Goal: Information Seeking & Learning: Learn about a topic

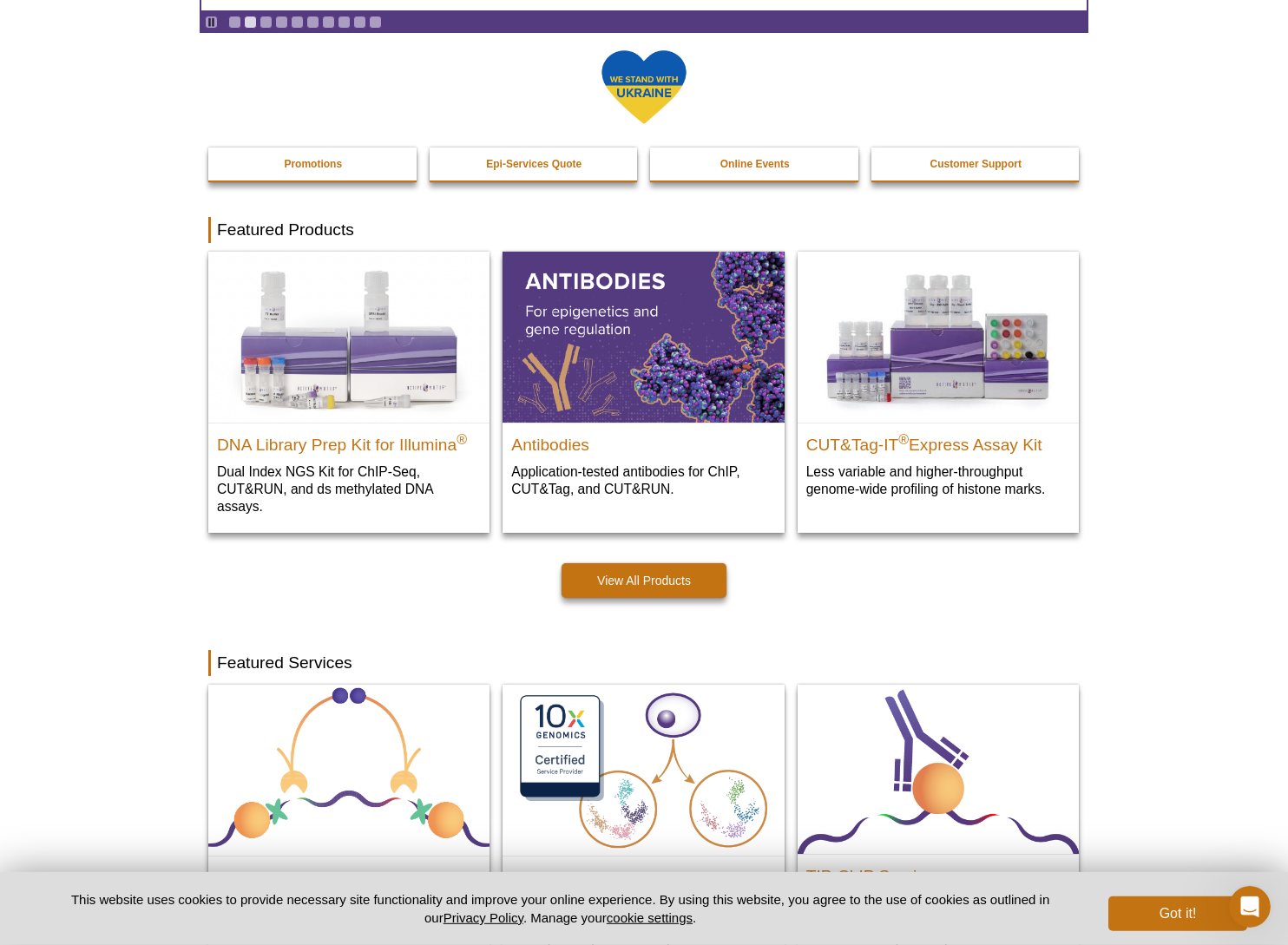
scroll to position [266, 0]
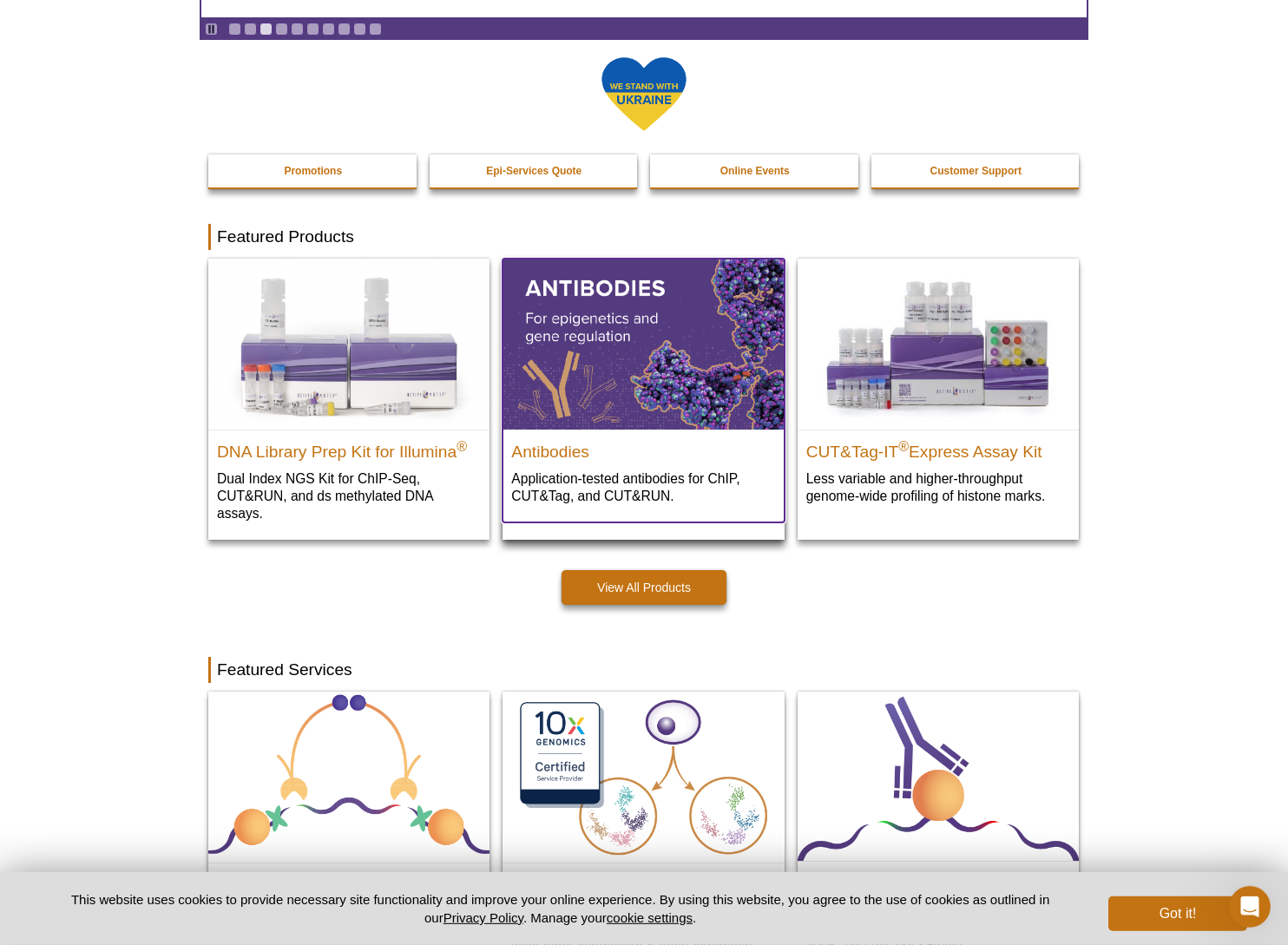
click at [646, 481] on p "Application-tested antibodies for ChIP, CUT&Tag, and CUT&RUN." at bounding box center [643, 487] width 263 height 36
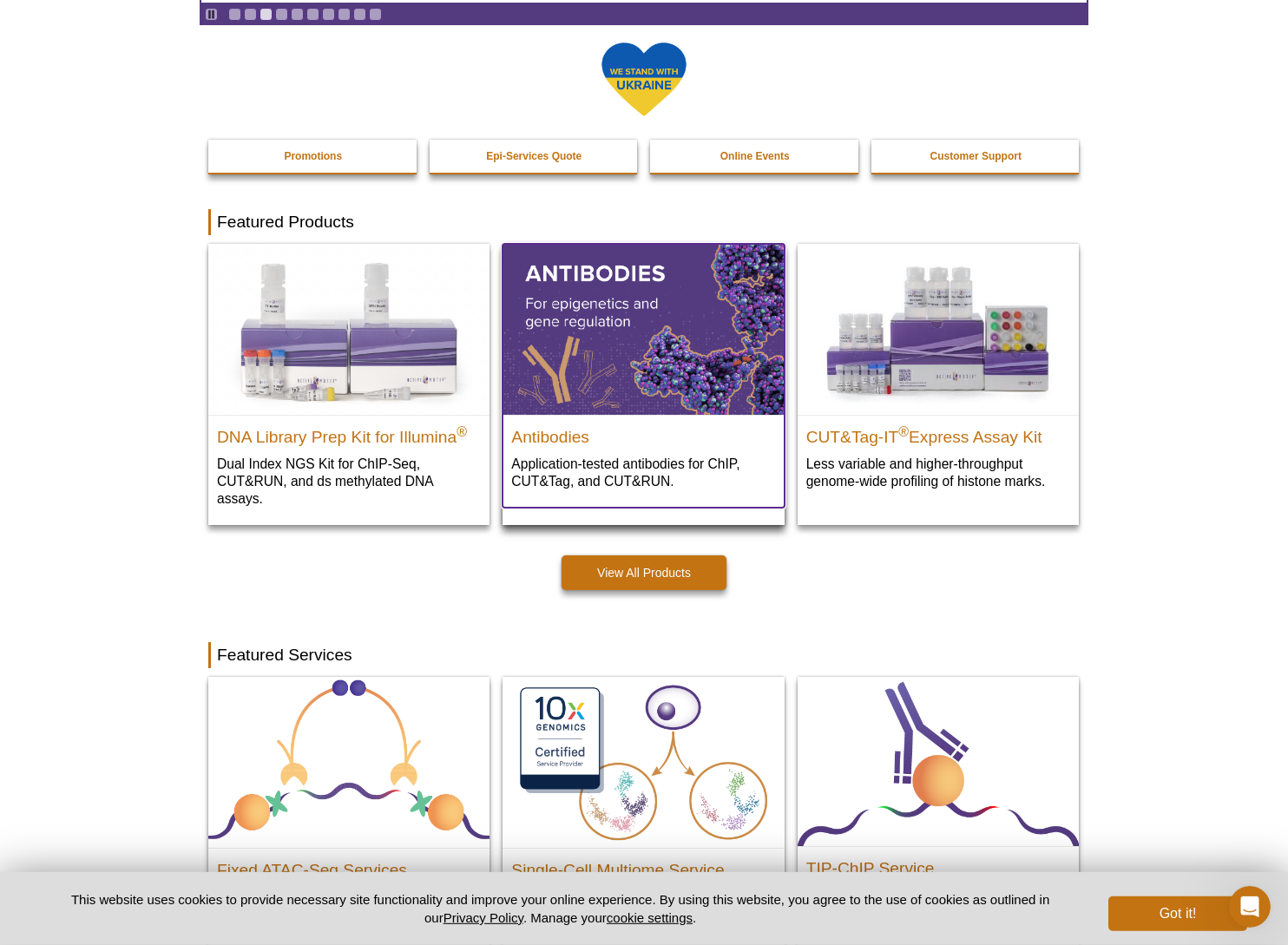
scroll to position [283, 0]
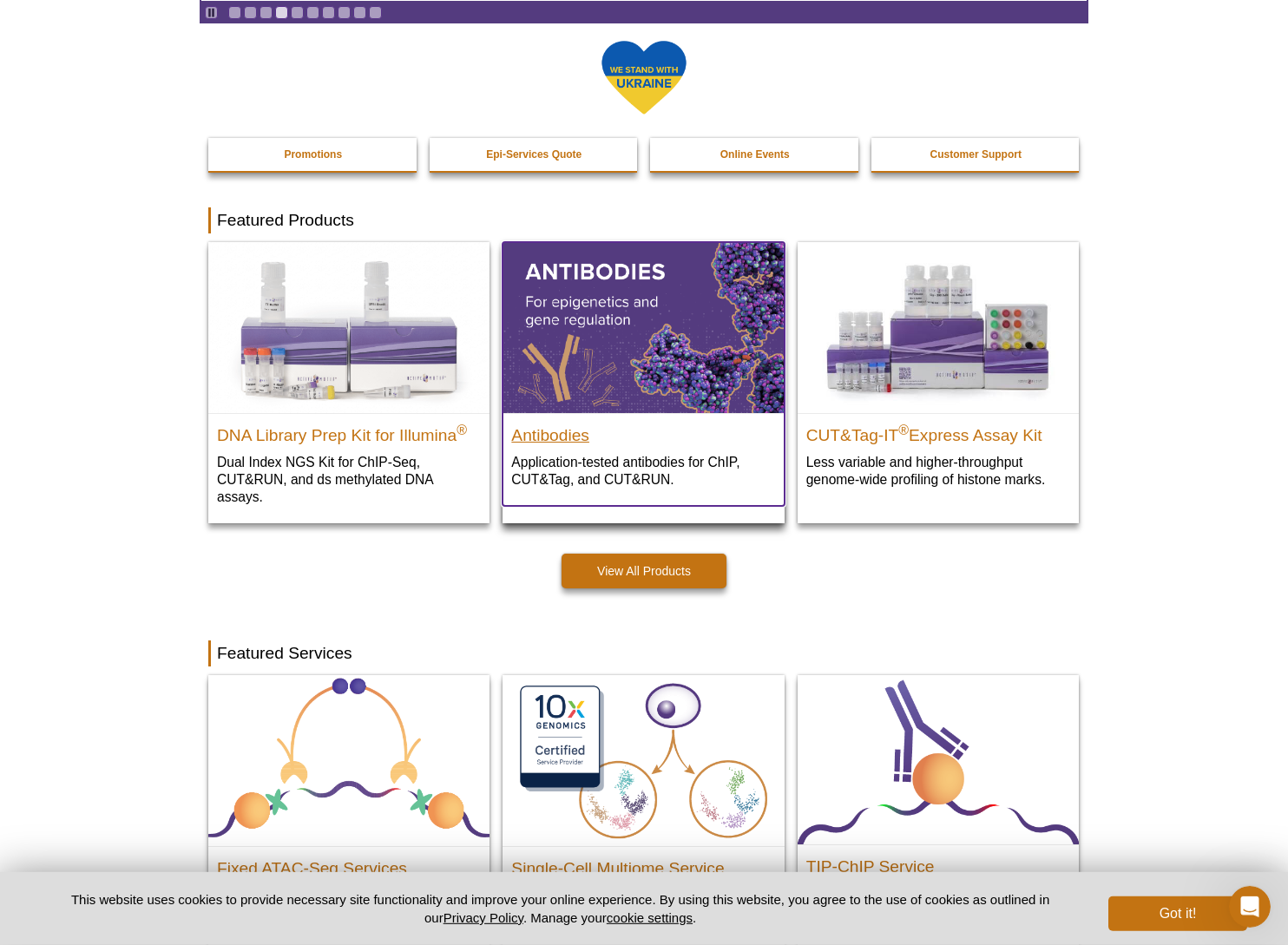
click at [560, 434] on h2 "Antibodies" at bounding box center [643, 431] width 263 height 26
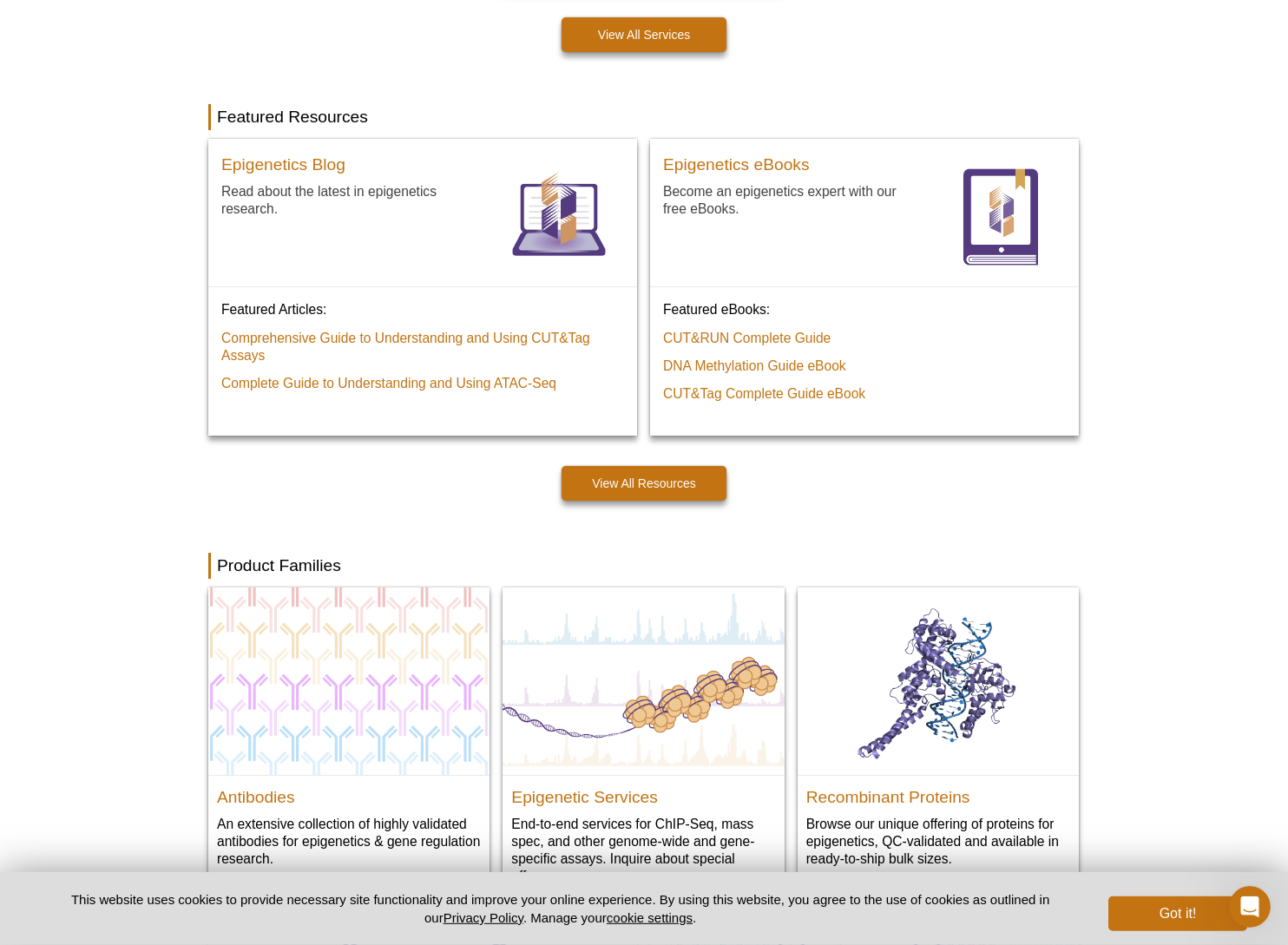
scroll to position [761, 0]
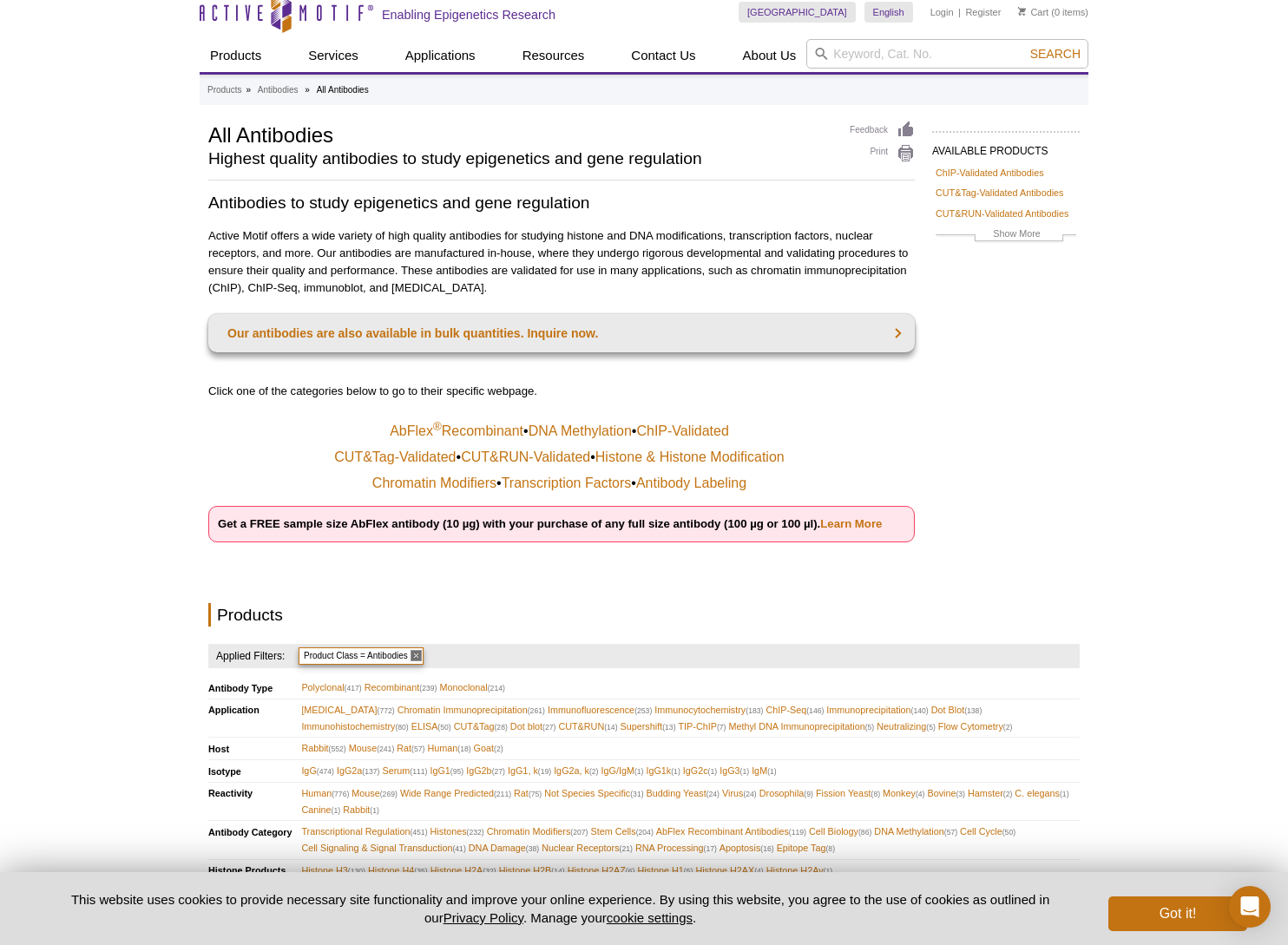
scroll to position [18, 0]
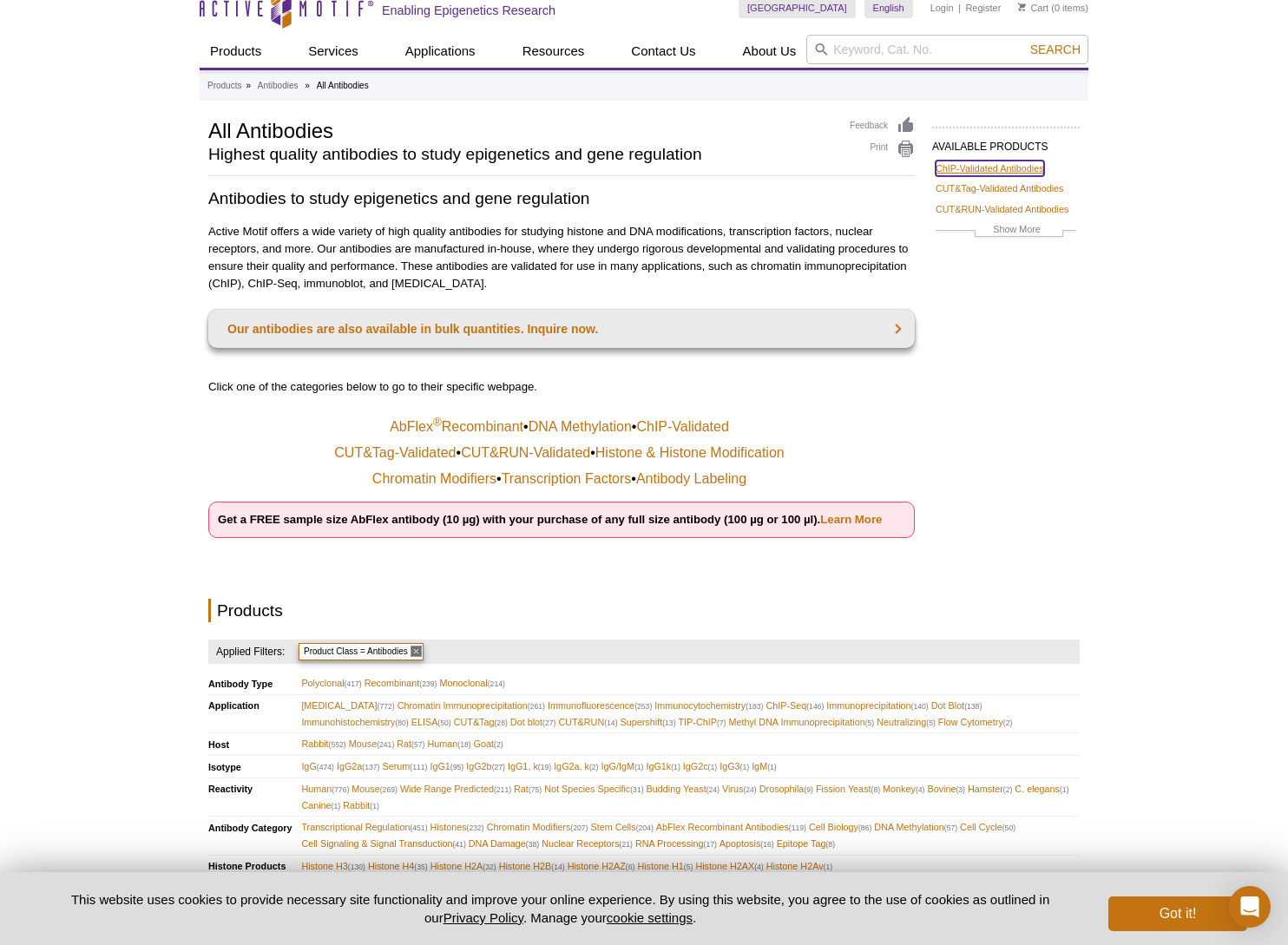
click at [983, 166] on link "ChIP-Validated Antibodies" at bounding box center [989, 167] width 109 height 16
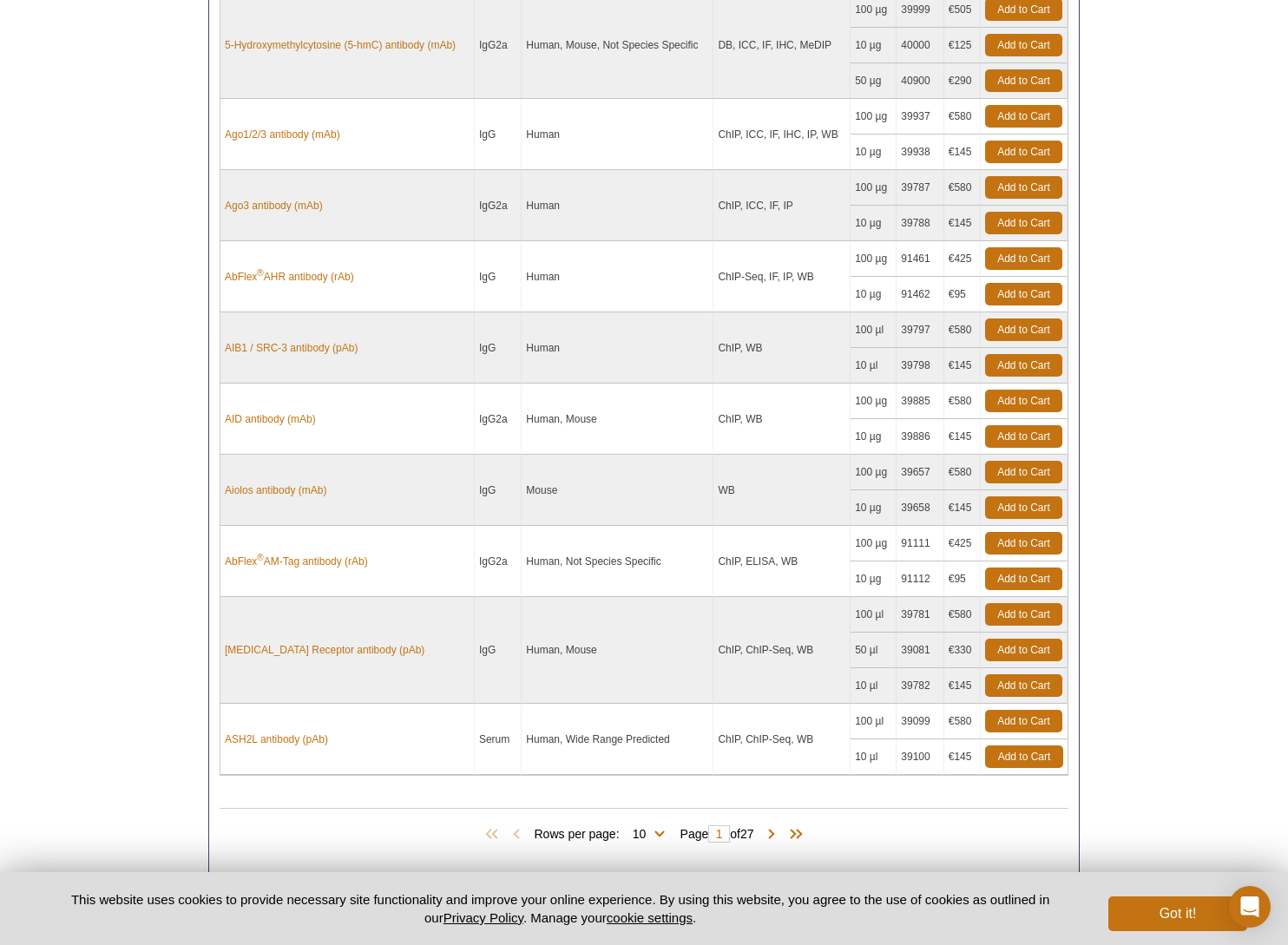
scroll to position [1096, 0]
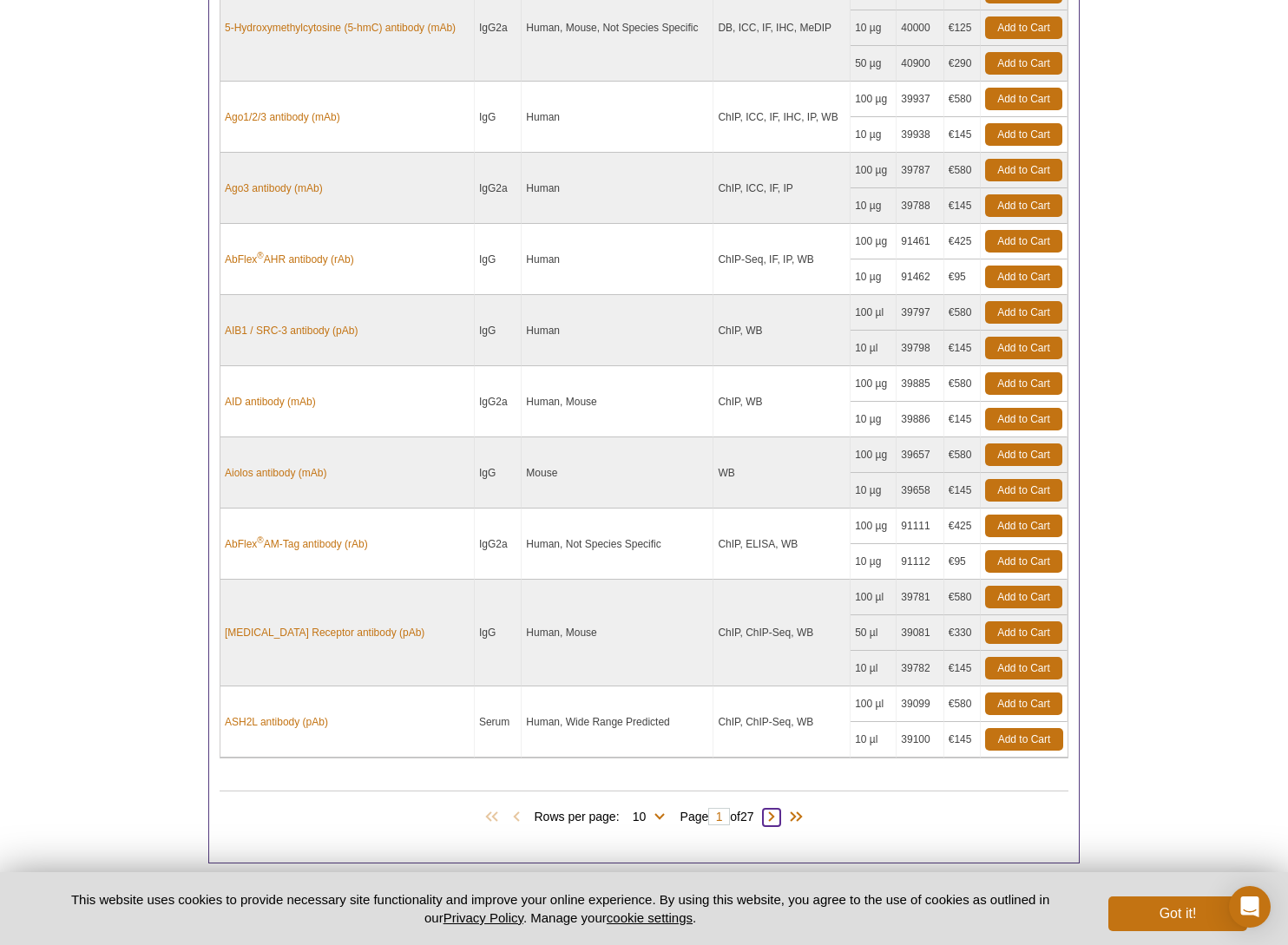
click at [776, 810] on span at bounding box center [771, 817] width 17 height 17
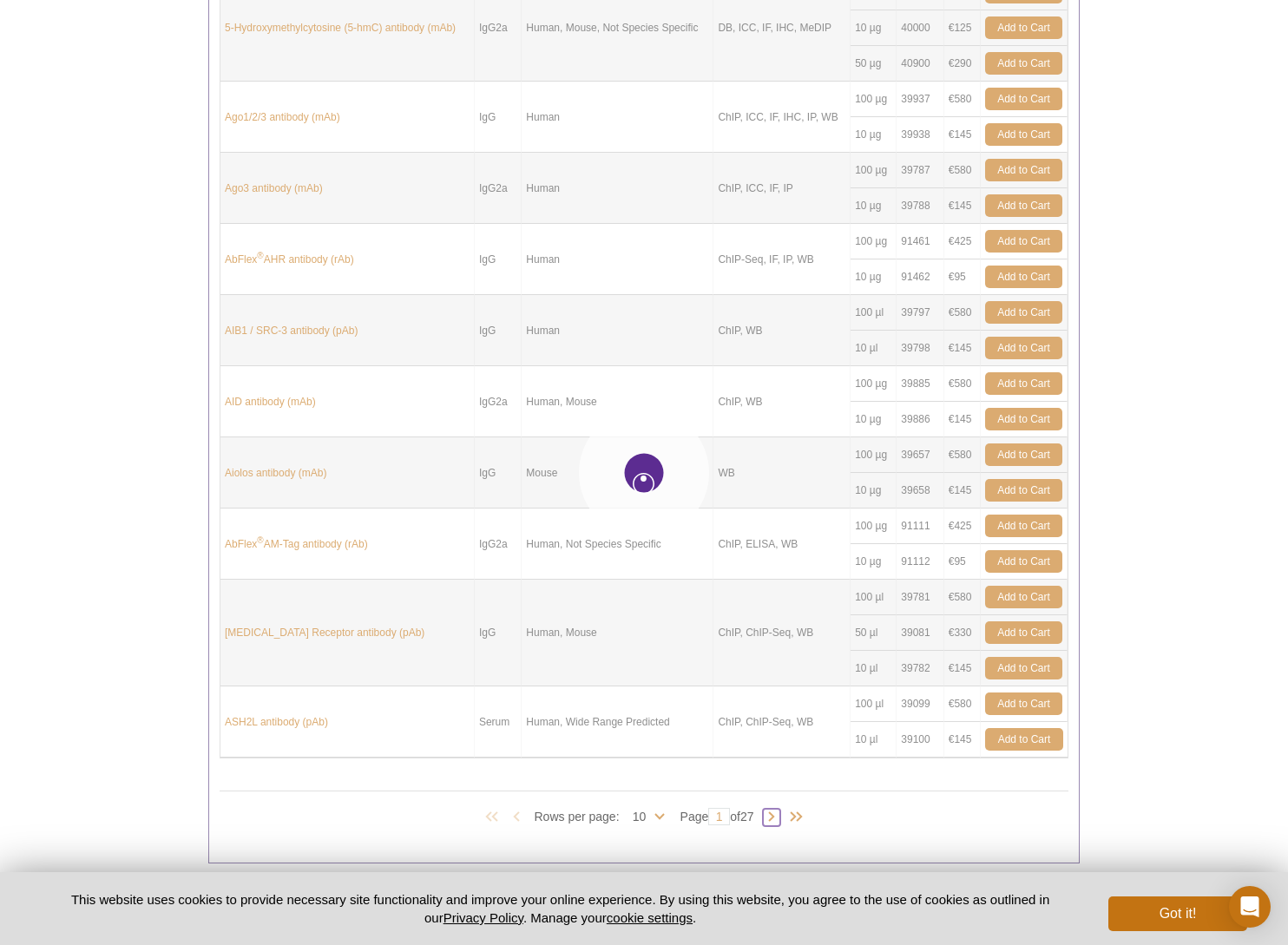
type input "2"
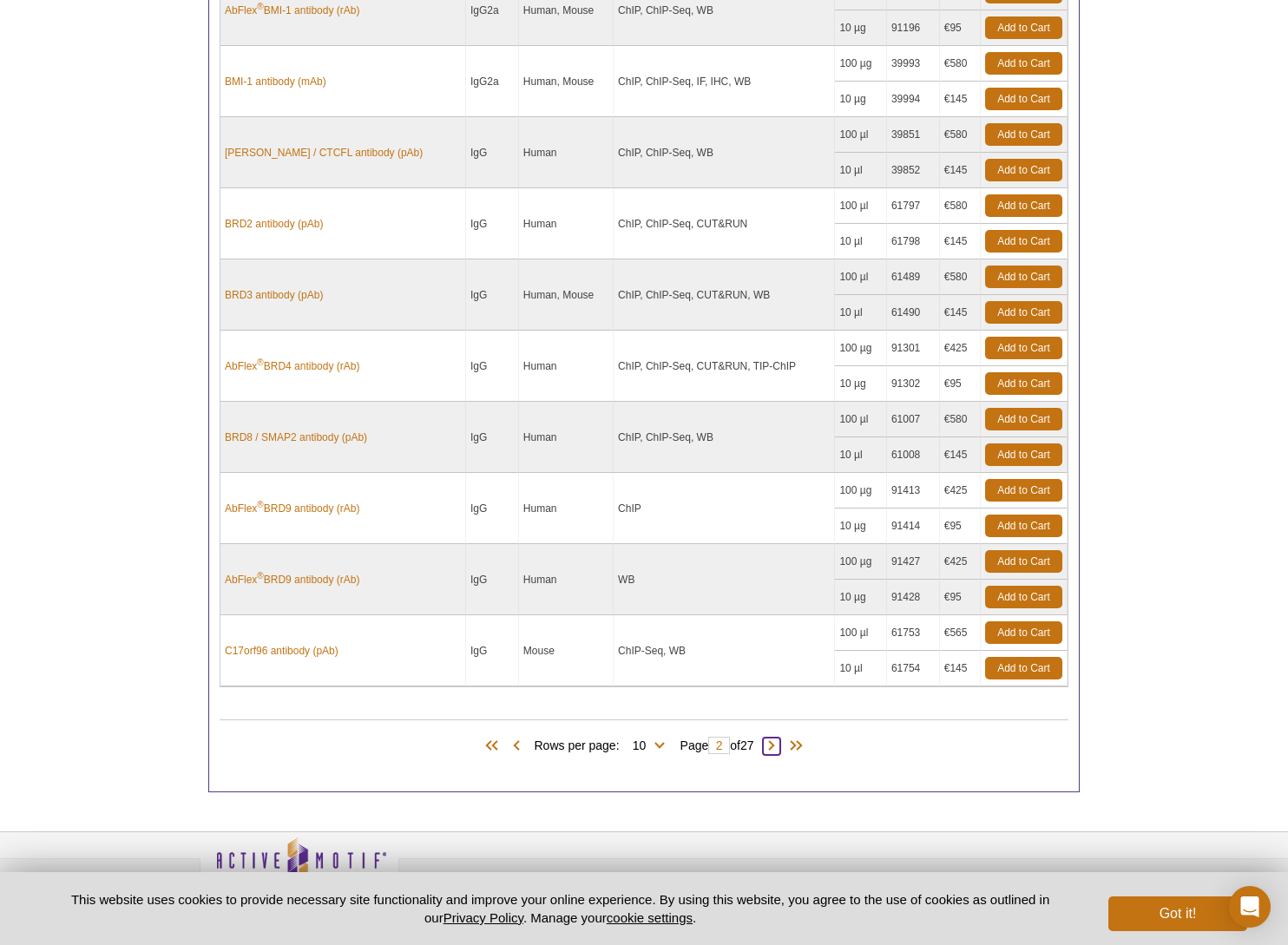
scroll to position [1084, 0]
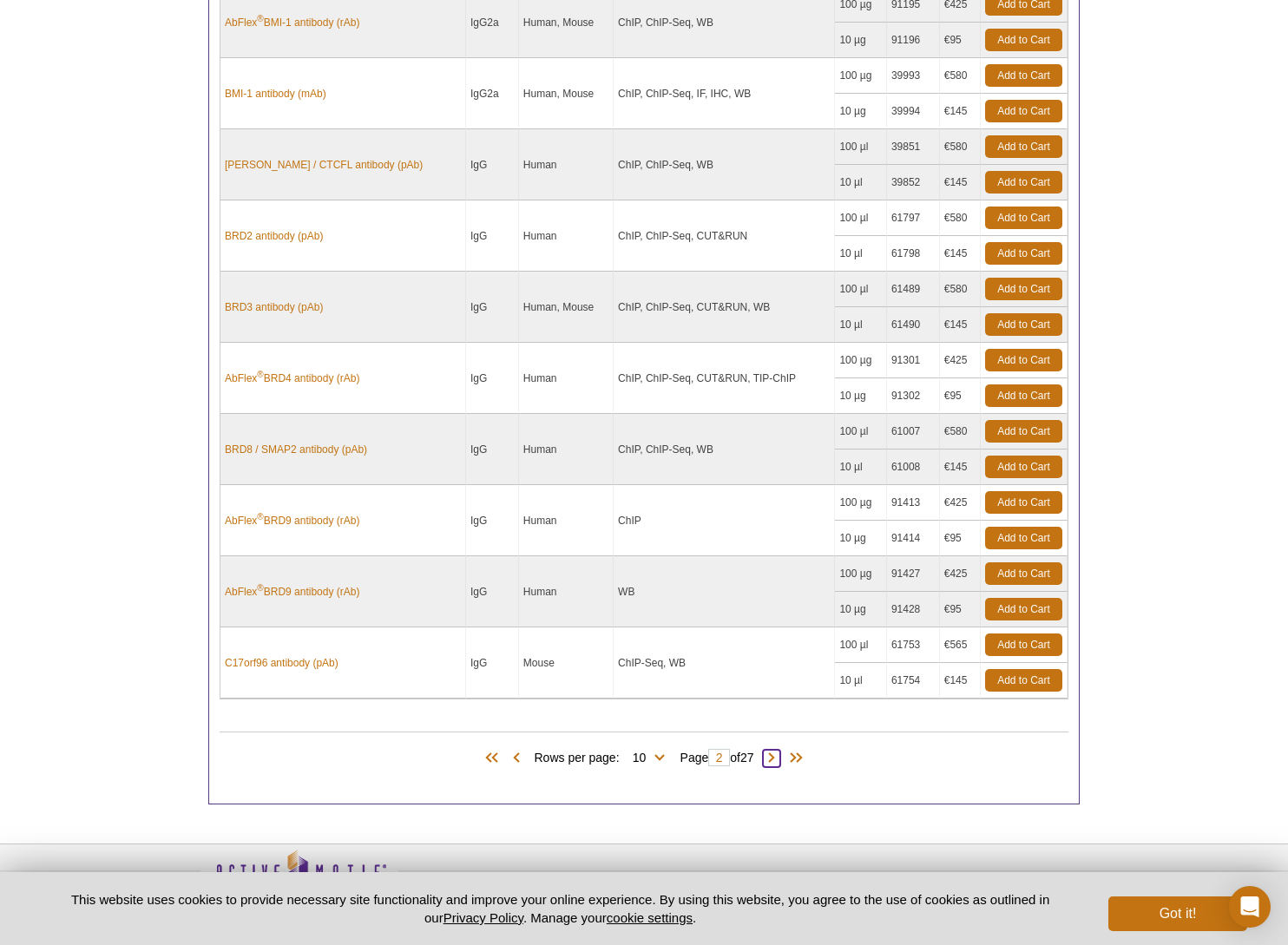
click at [779, 749] on span at bounding box center [771, 757] width 17 height 17
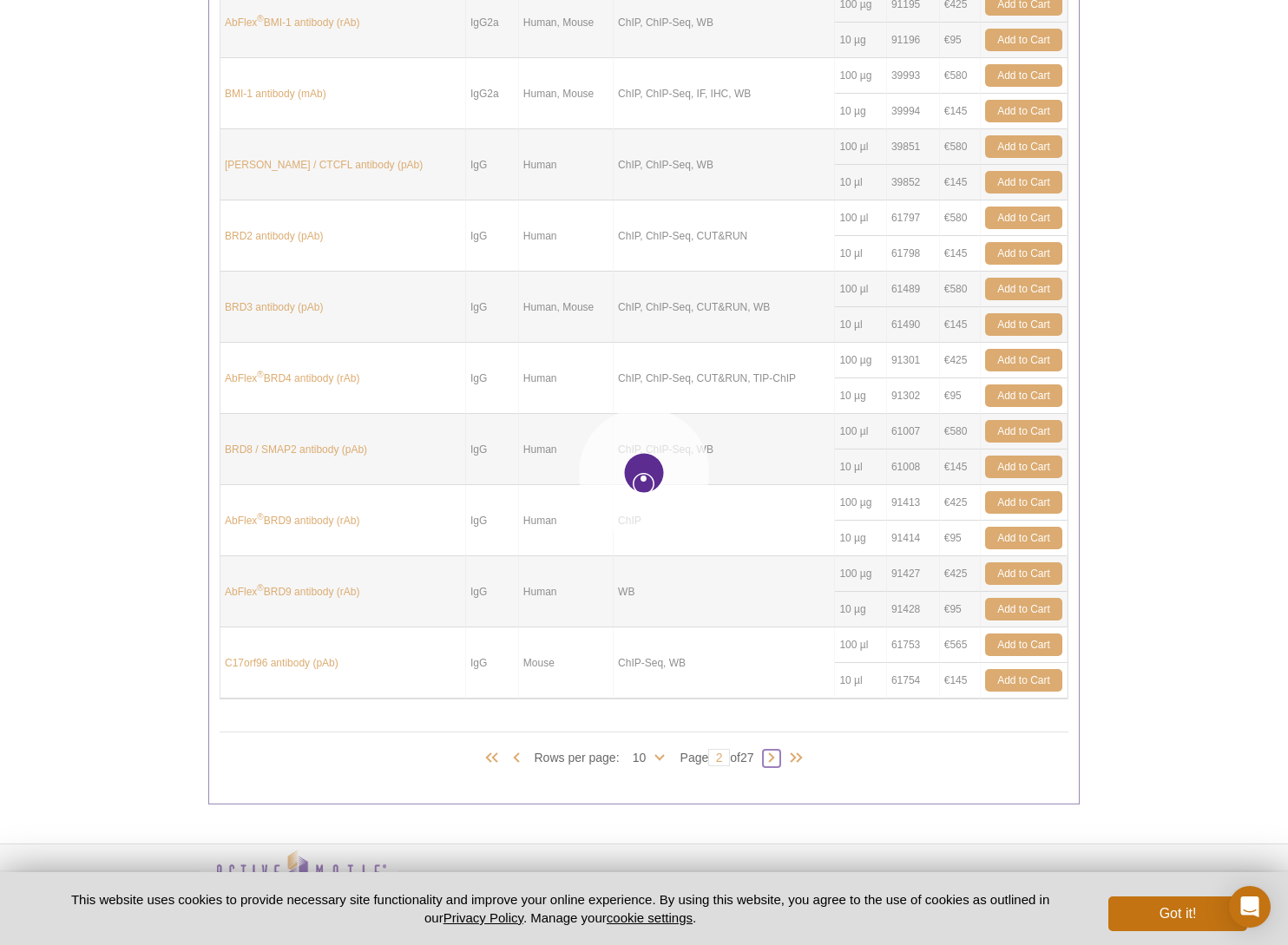
type input "3"
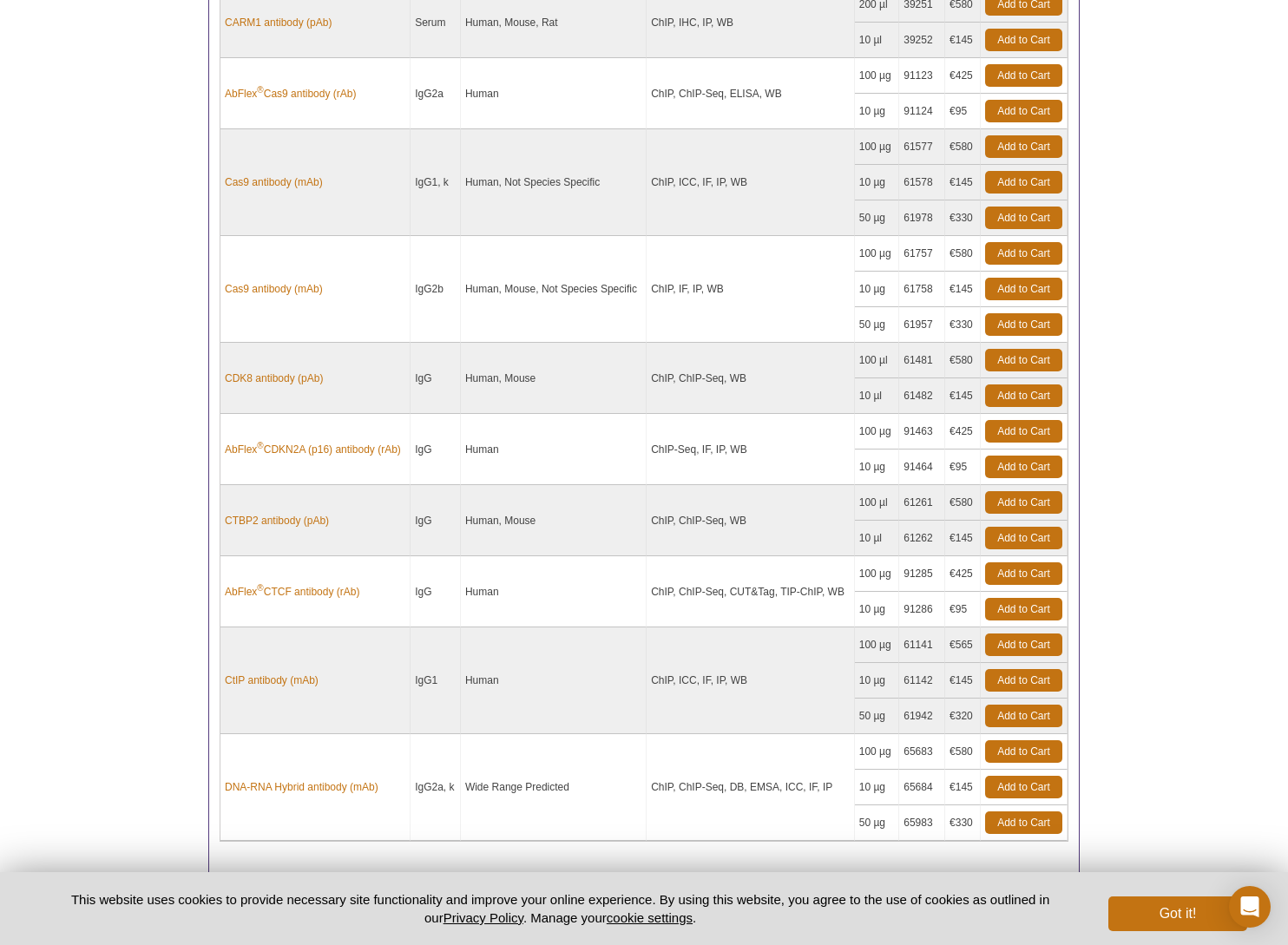
scroll to position [1144, 0]
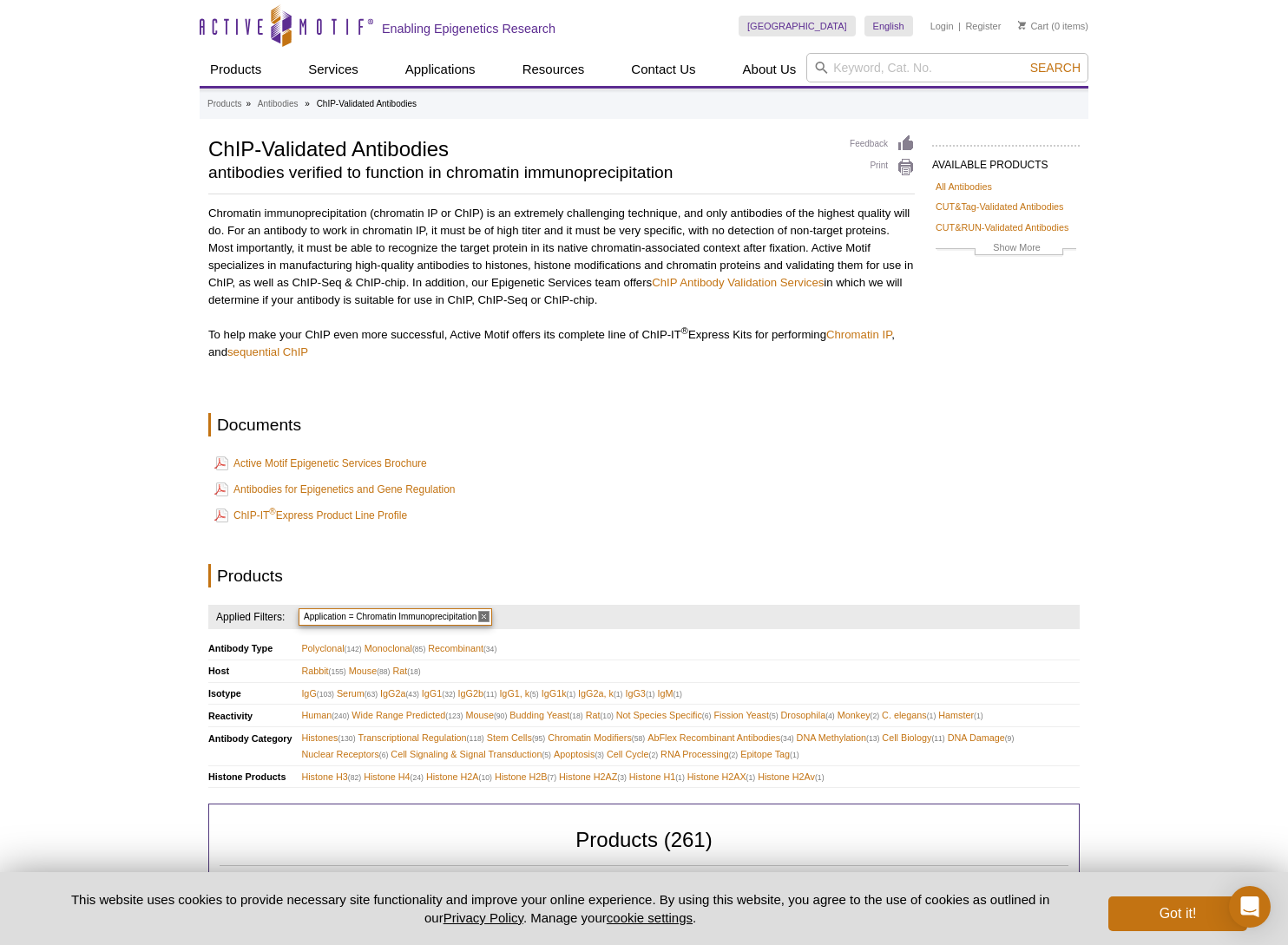
scroll to position [1034, 0]
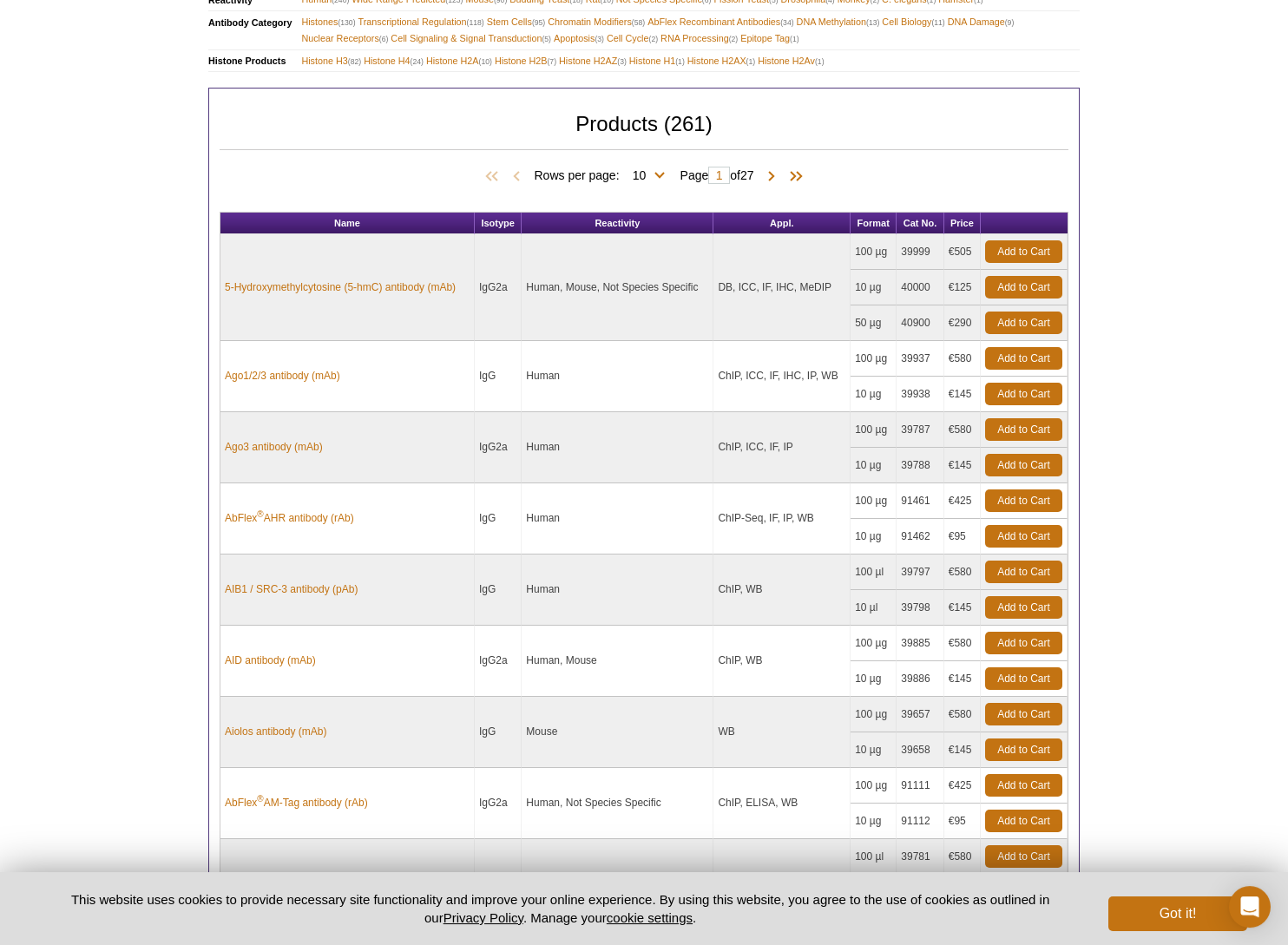
scroll to position [709, 0]
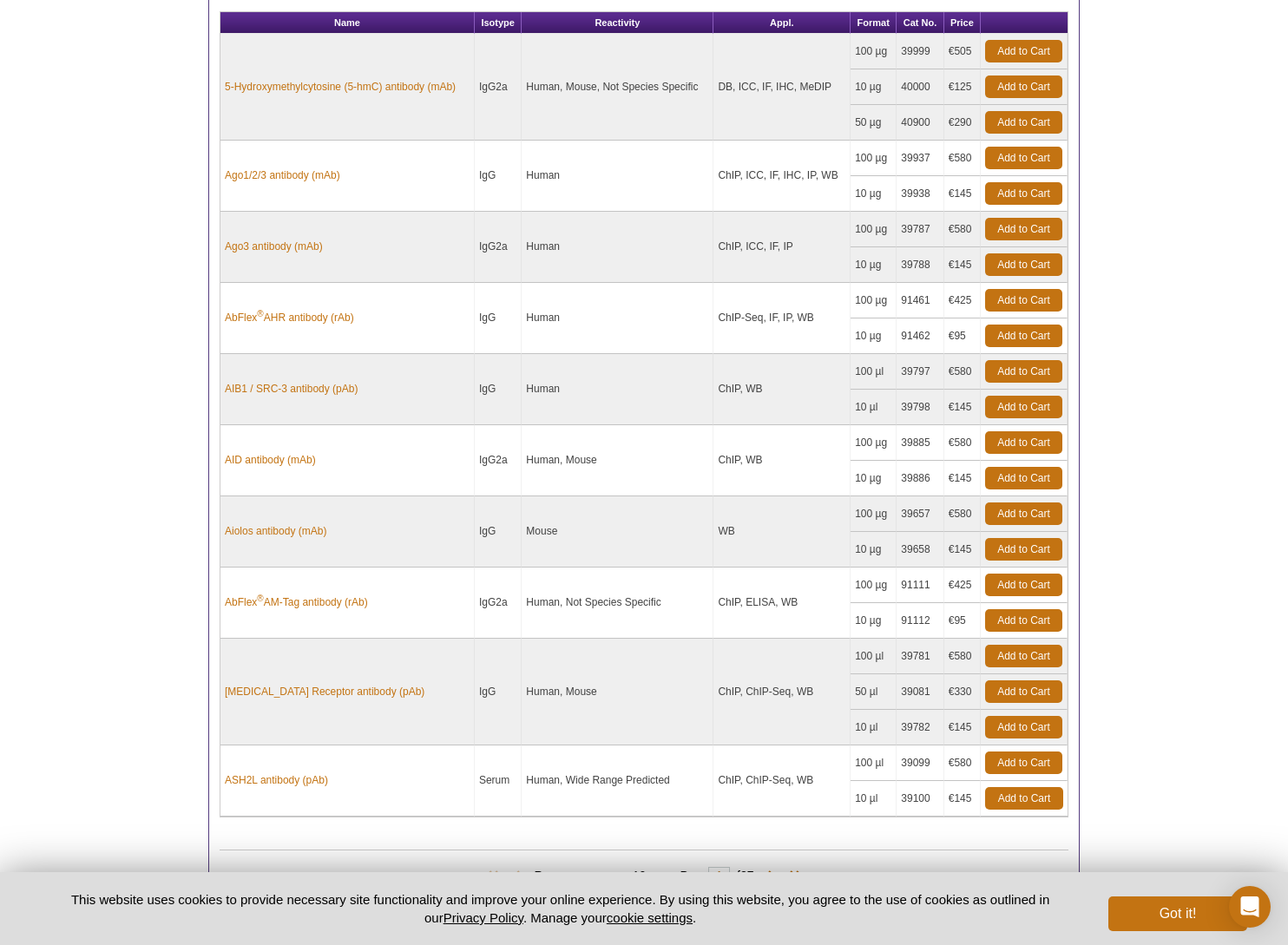
scroll to position [1034, 0]
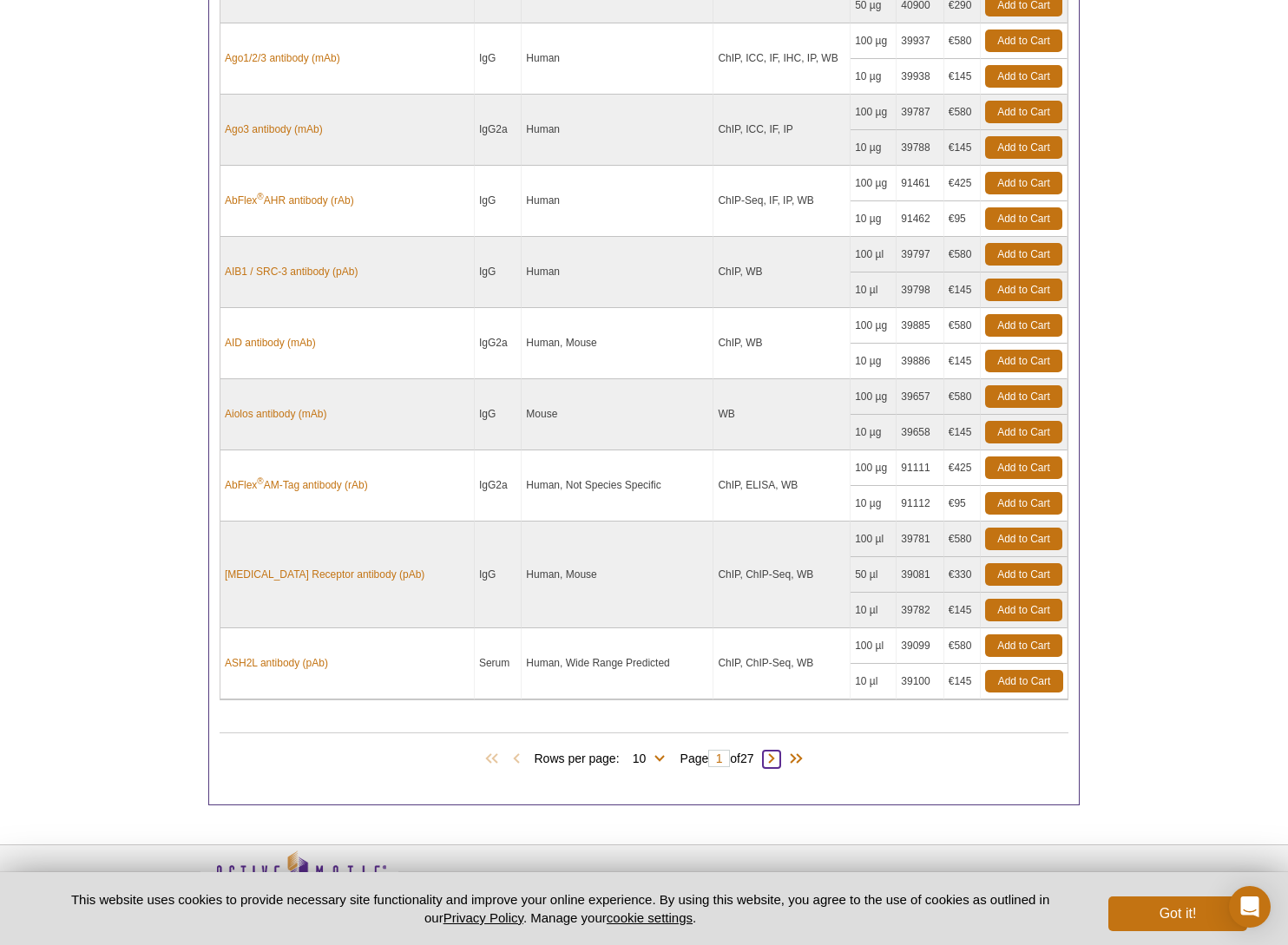
click at [773, 750] on span at bounding box center [771, 758] width 17 height 17
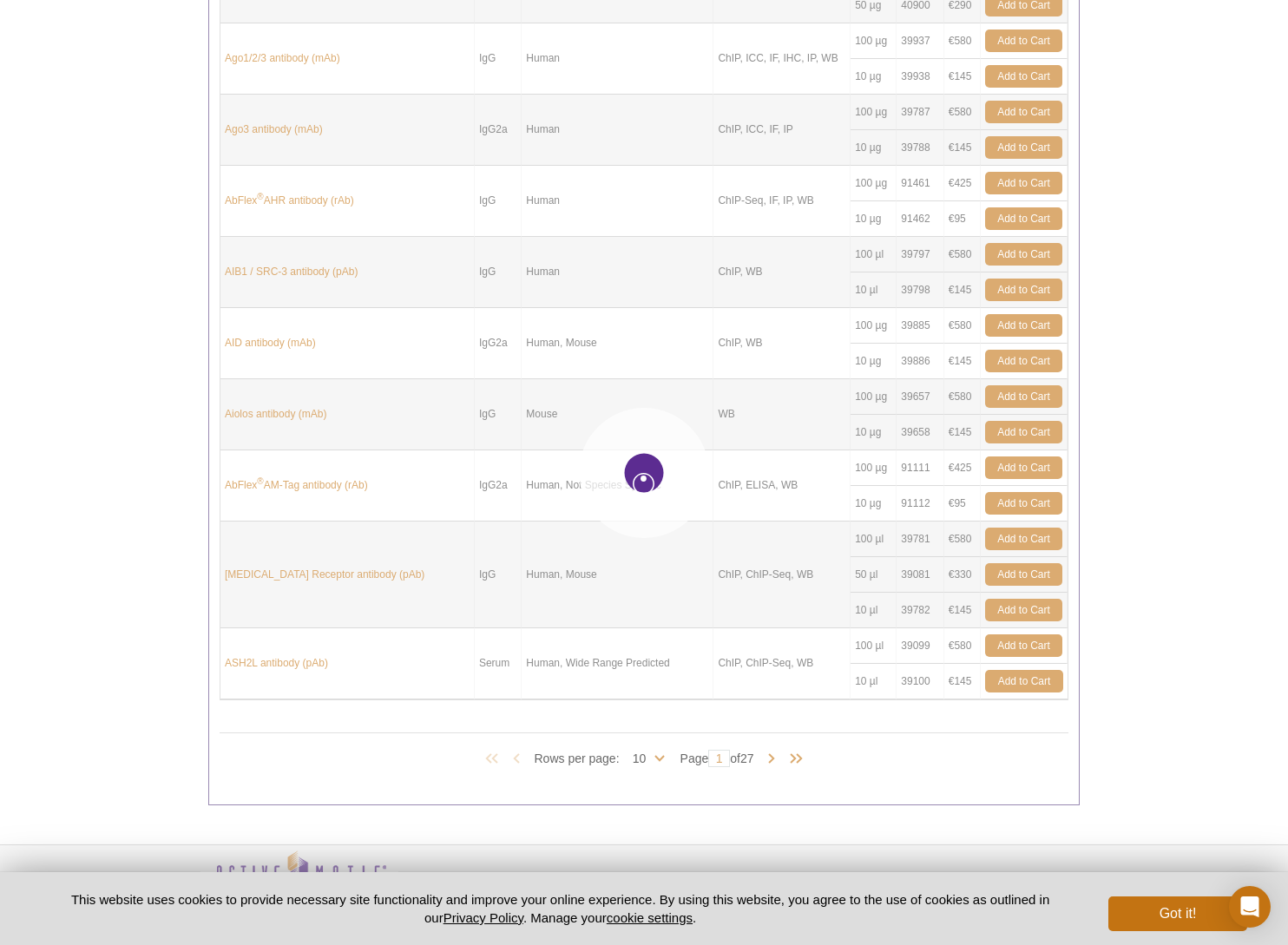
click at [778, 749] on div at bounding box center [644, 472] width 1288 height 945
click at [718, 752] on div at bounding box center [644, 472] width 1288 height 945
click at [654, 746] on div at bounding box center [644, 472] width 1288 height 945
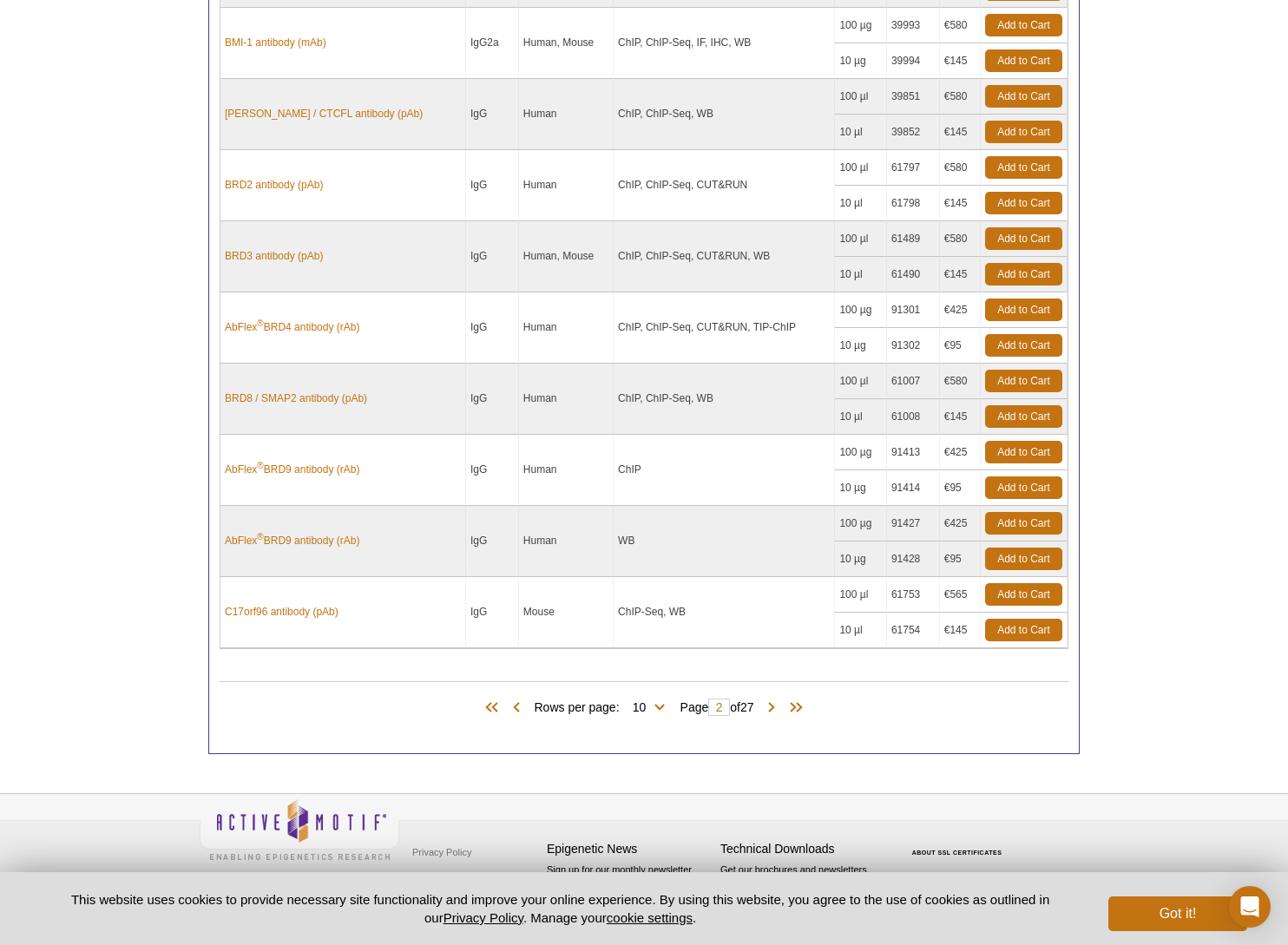
type input "2"
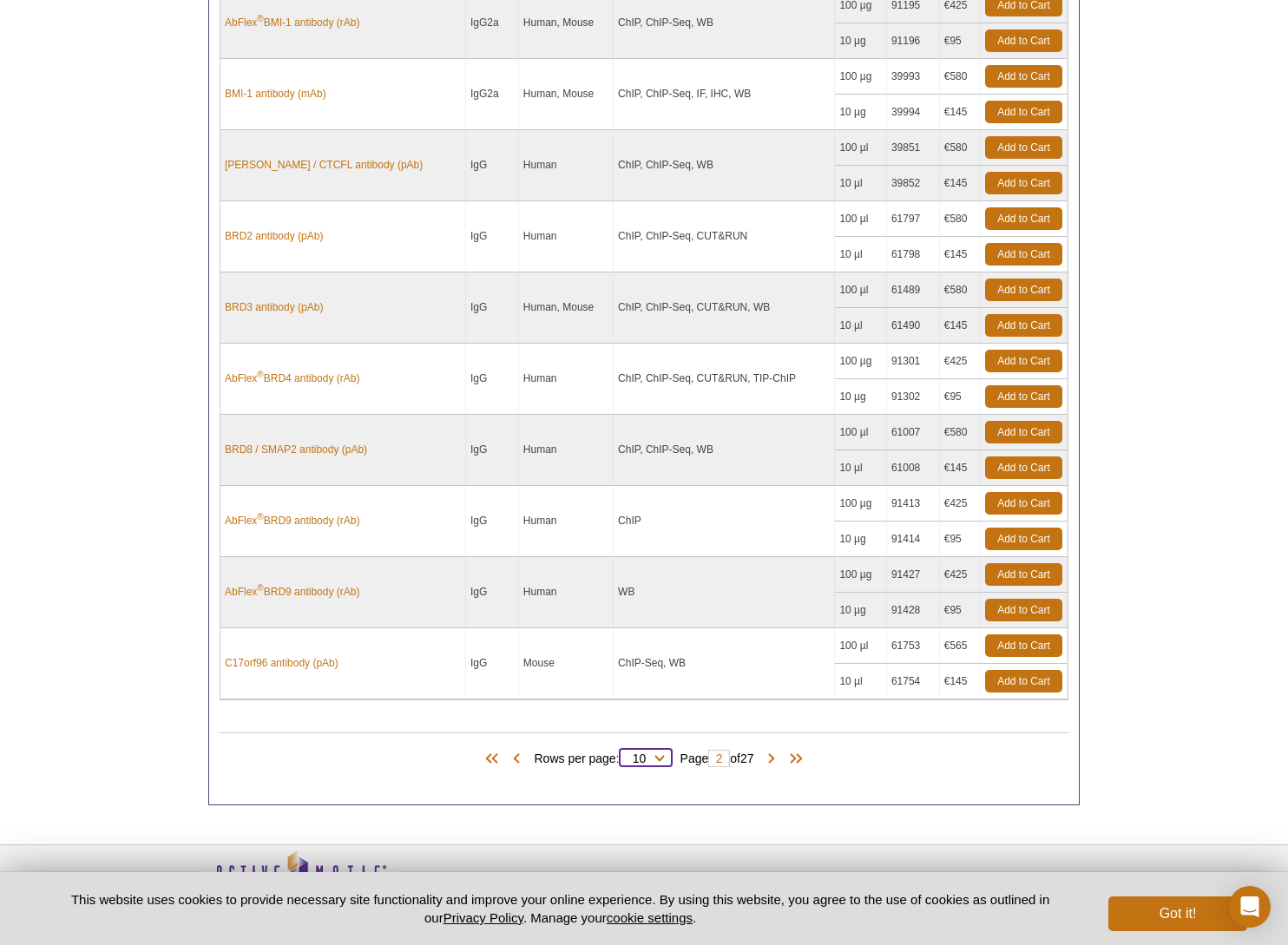
select select "100"
click option "100" at bounding box center [0, 0] width 0 height 0
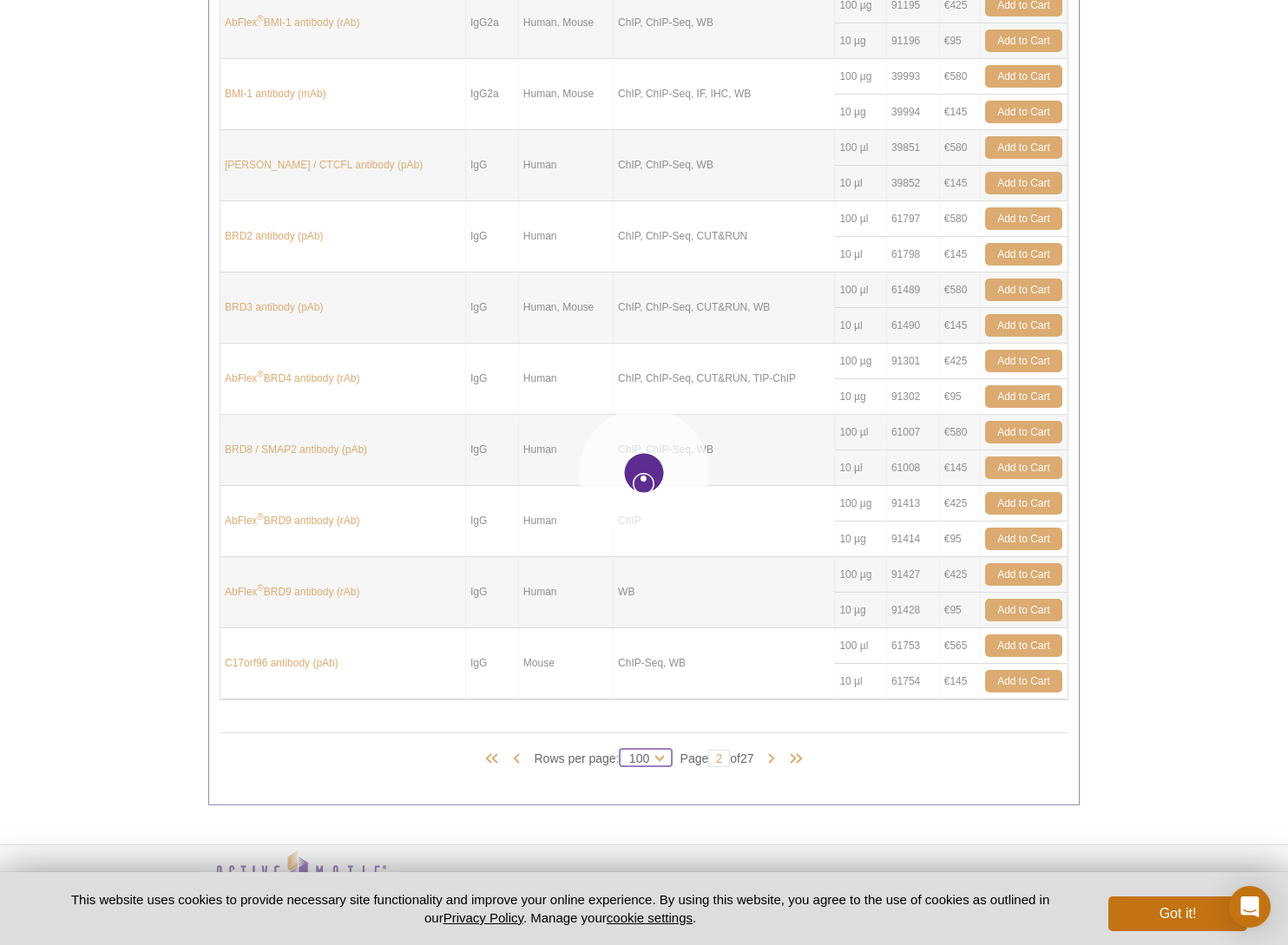
select select "100"
type input "1"
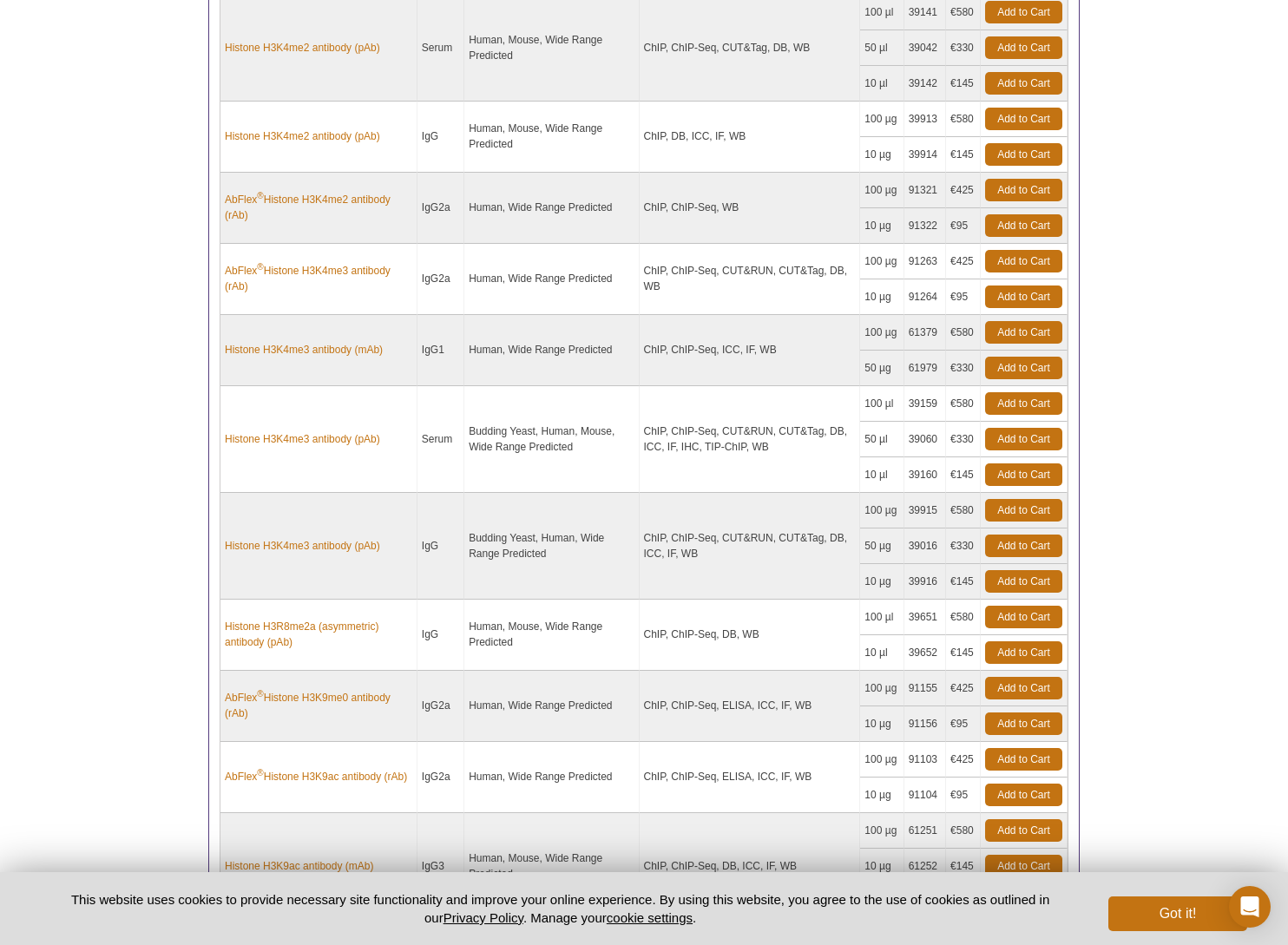
scroll to position [7879, 0]
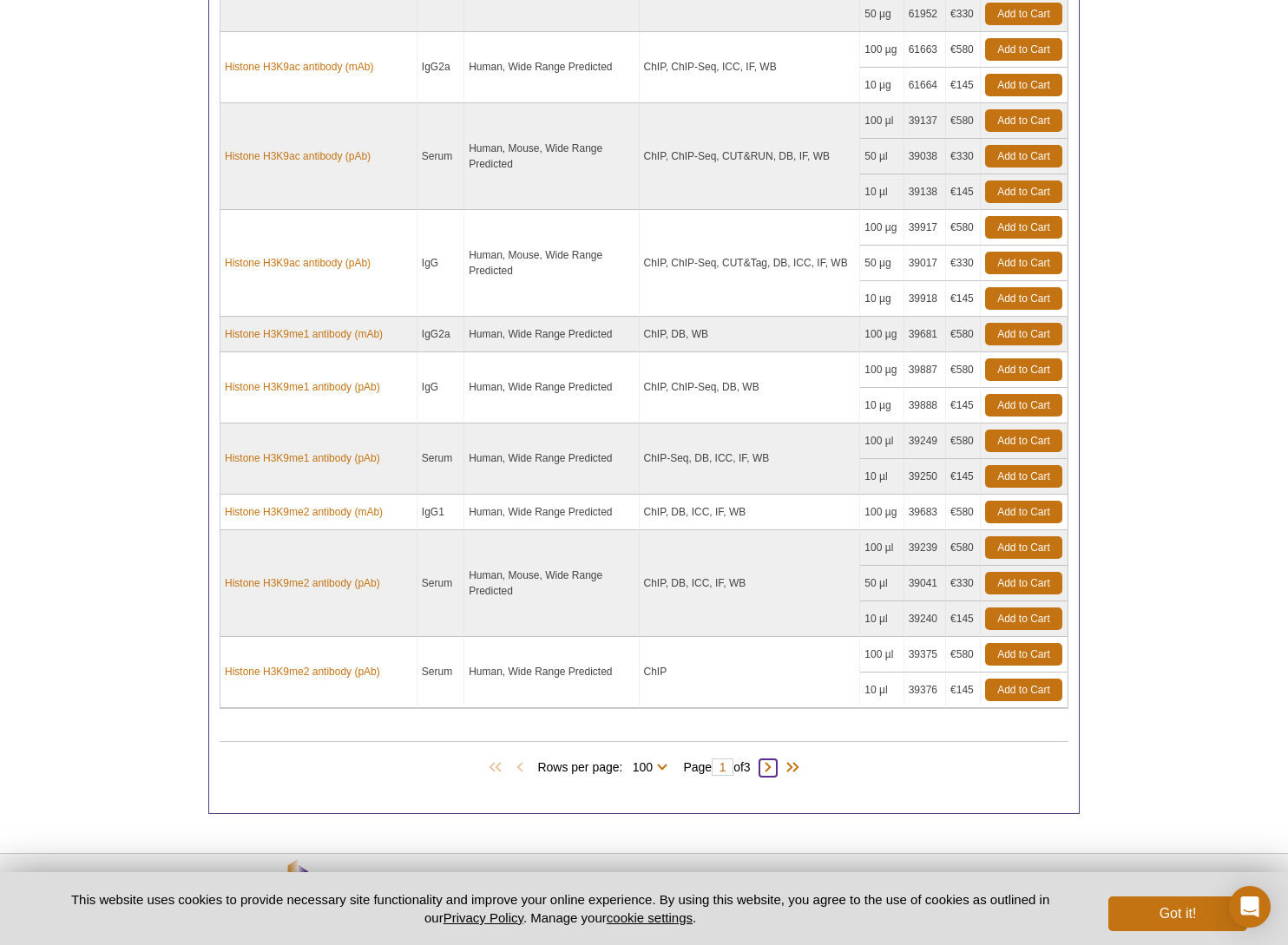
click at [775, 759] on span at bounding box center [767, 768] width 17 height 17
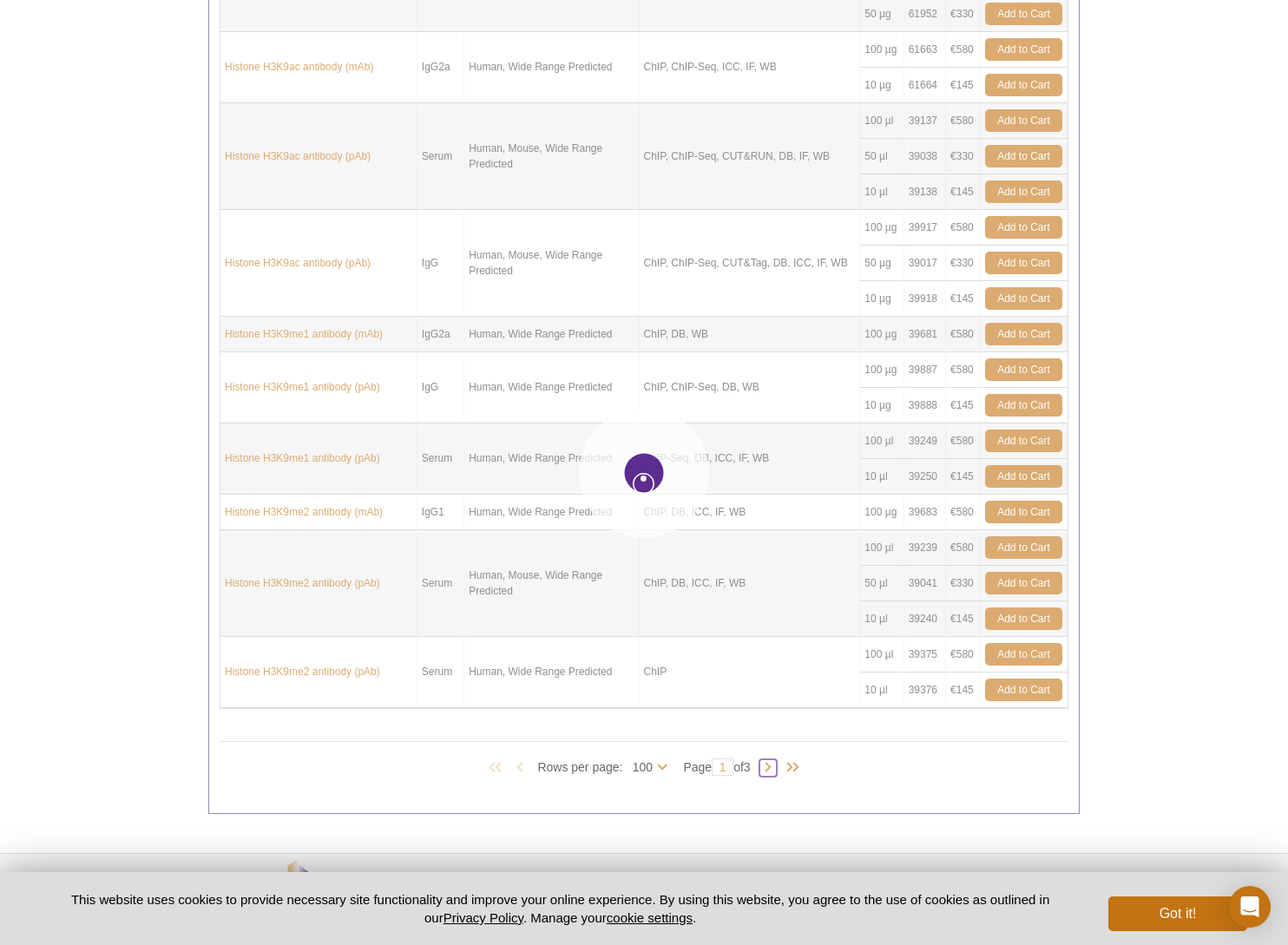
type input "2"
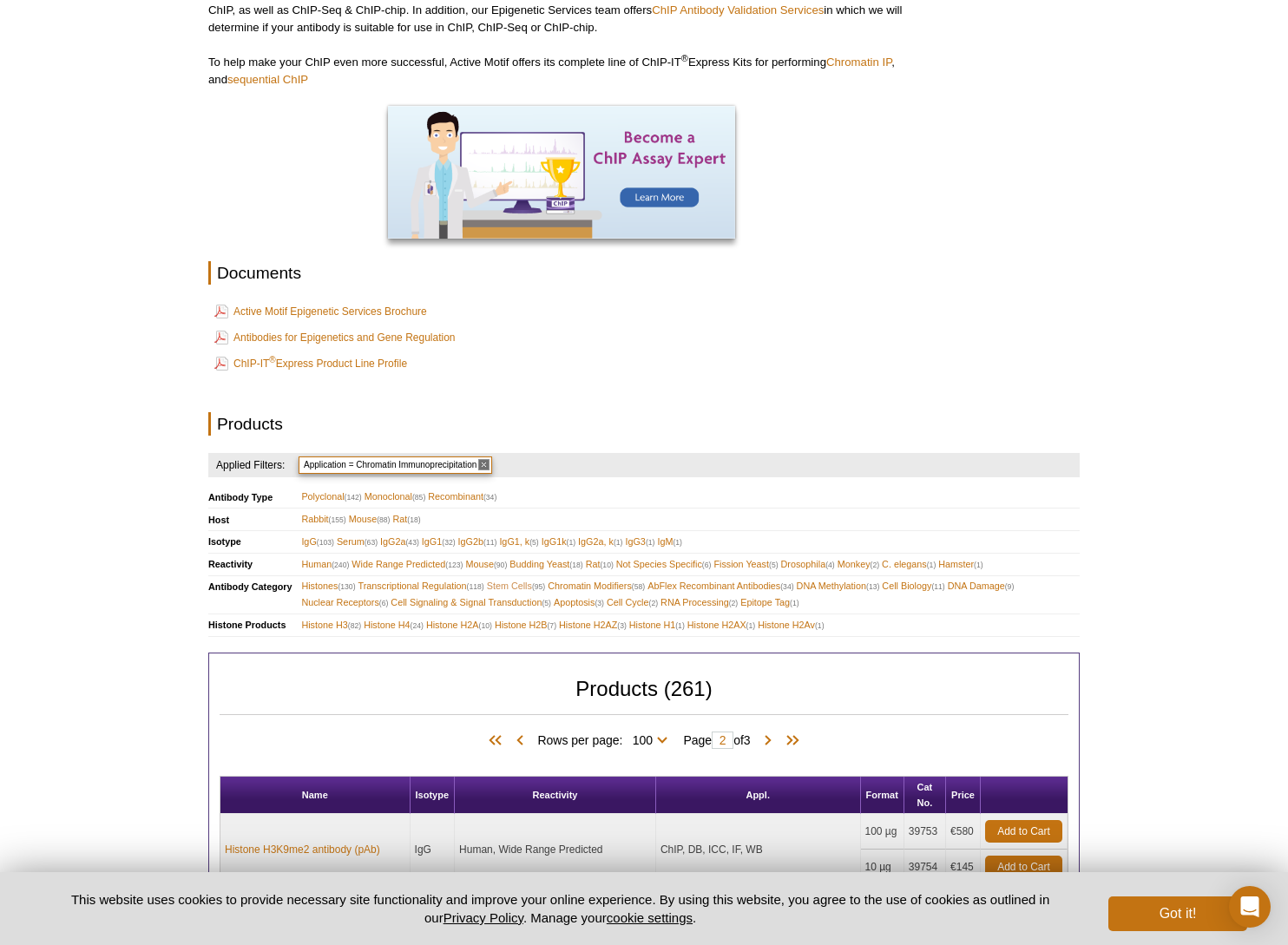
scroll to position [278, 0]
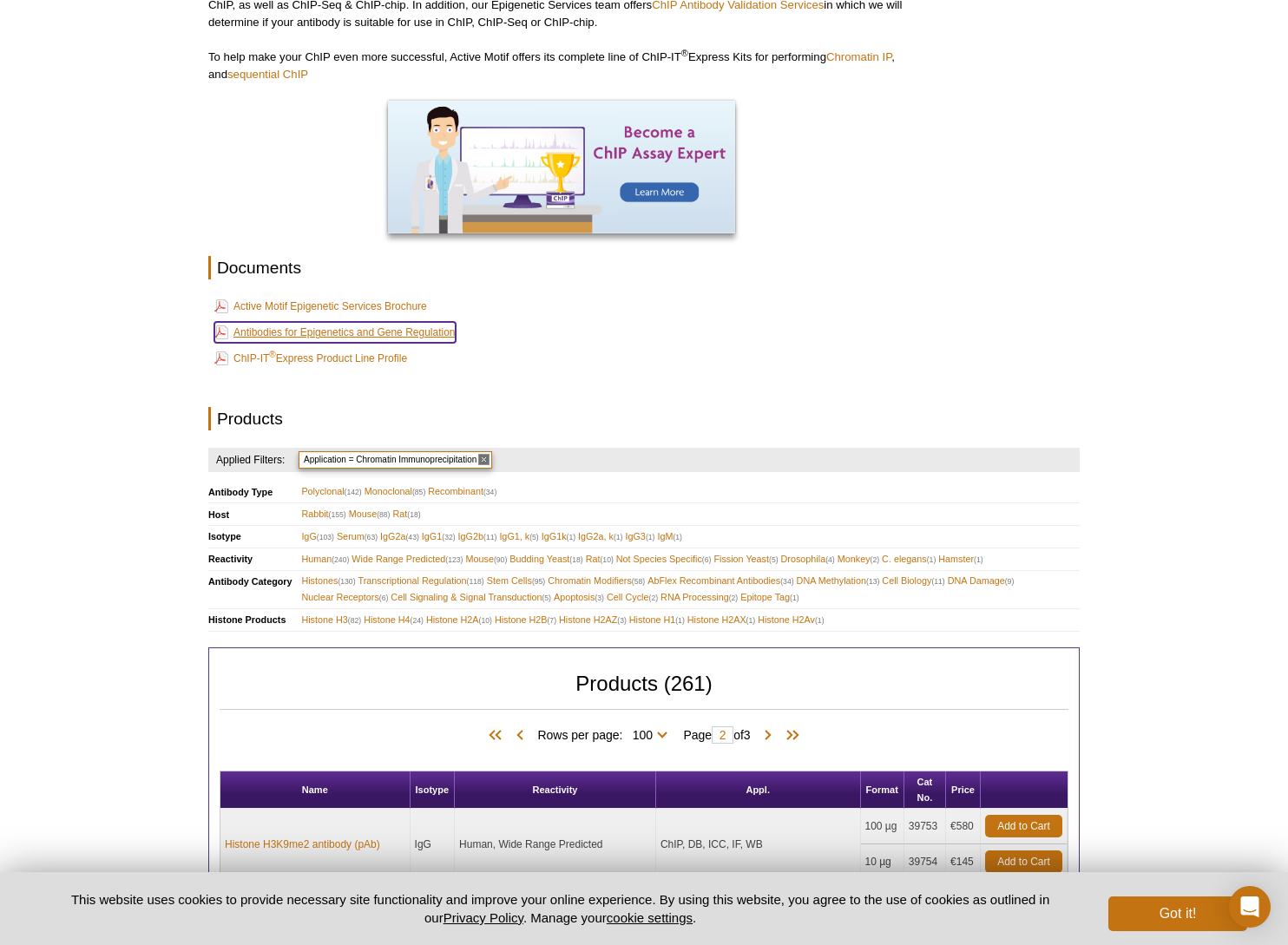
click at [305, 331] on link "Antibodies for Epigenetics and Gene Regulation" at bounding box center [335, 332] width 242 height 21
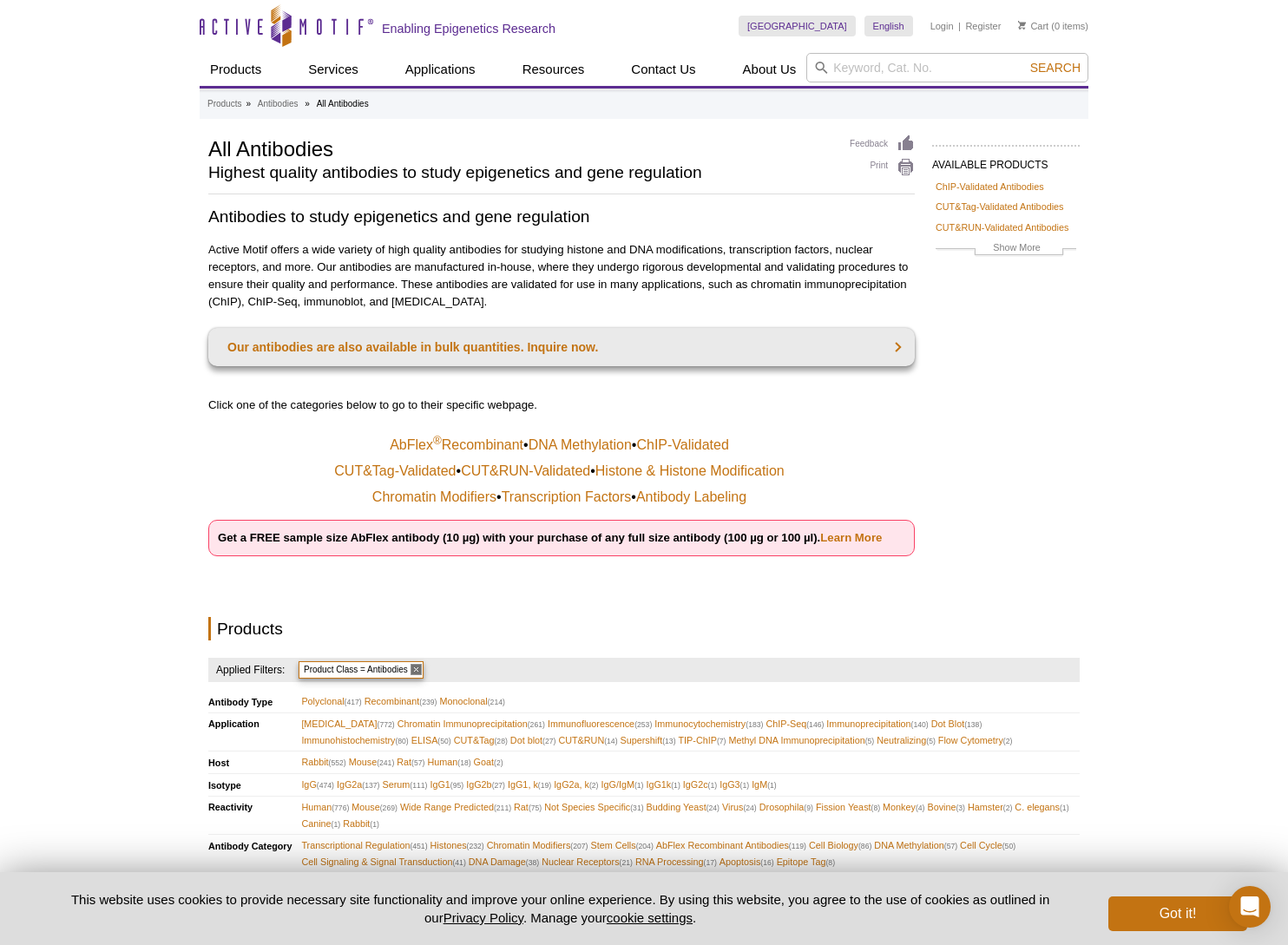
scroll to position [18, 0]
